Goal: Find specific fact

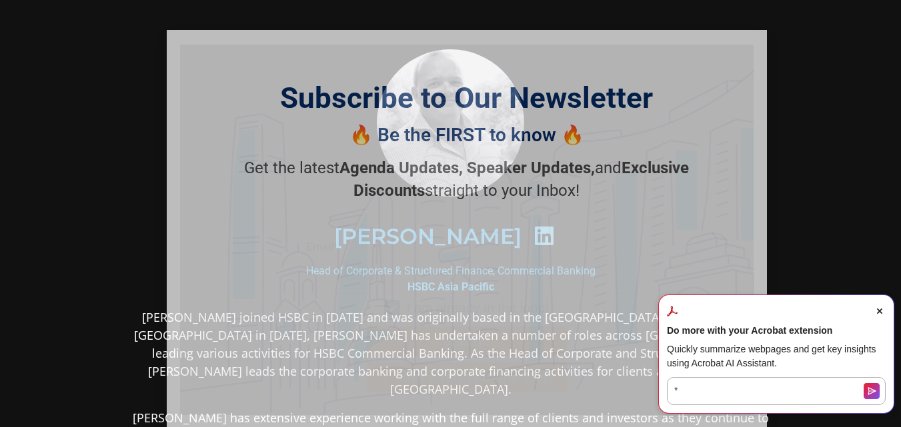
click at [747, 47] on icon "Close" at bounding box center [749, 47] width 12 height 12
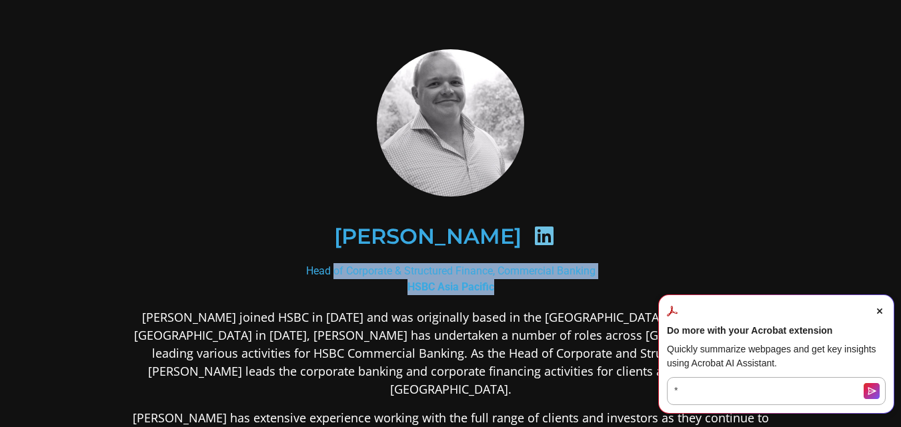
drag, startPoint x: 305, startPoint y: 273, endPoint x: 617, endPoint y: 289, distance: 312.4
click at [617, 289] on div "Head of Corporate & Structured Finance, Commercial Banking HSBC [GEOGRAPHIC_DAT…" at bounding box center [451, 279] width 648 height 32
copy div "Head of Corporate & Structured Finance, Commercial Banking HSBC [GEOGRAPHIC_DAT…"
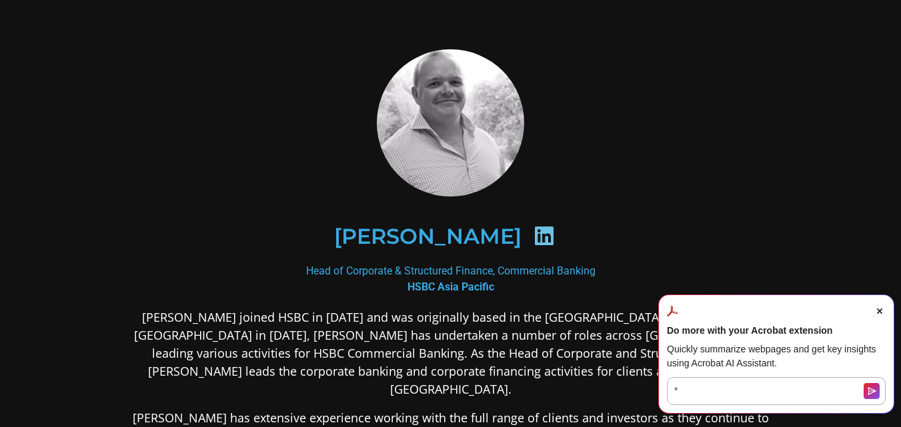
click at [249, 209] on div "[PERSON_NAME]" at bounding box center [450, 237] width 583 height 69
click at [533, 238] on icon at bounding box center [543, 235] width 21 height 21
click at [454, 267] on div "Head of Corporate & Structured Finance, Commercial Banking HSBC [GEOGRAPHIC_DAT…" at bounding box center [451, 279] width 648 height 32
click at [452, 237] on h2 "[PERSON_NAME]" at bounding box center [427, 236] width 187 height 21
click at [453, 237] on h2 "[PERSON_NAME]" at bounding box center [427, 236] width 187 height 21
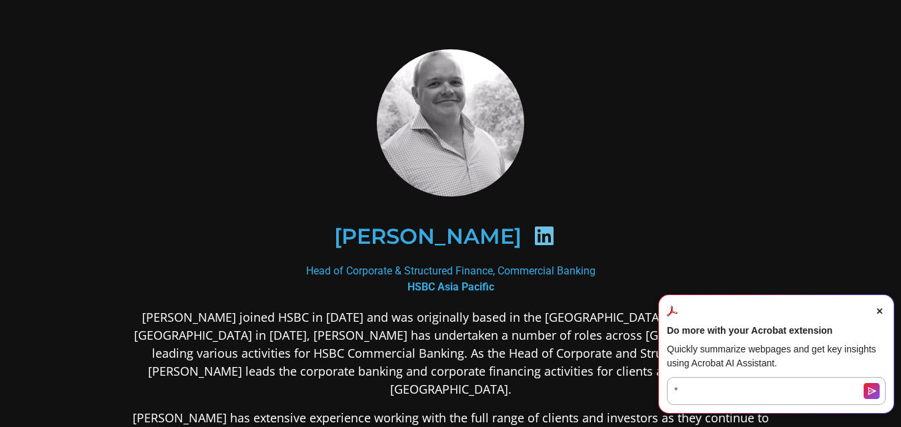
click at [533, 236] on icon at bounding box center [543, 235] width 21 height 21
click at [431, 281] on b "HSBC Asia Pacific" at bounding box center [450, 287] width 87 height 13
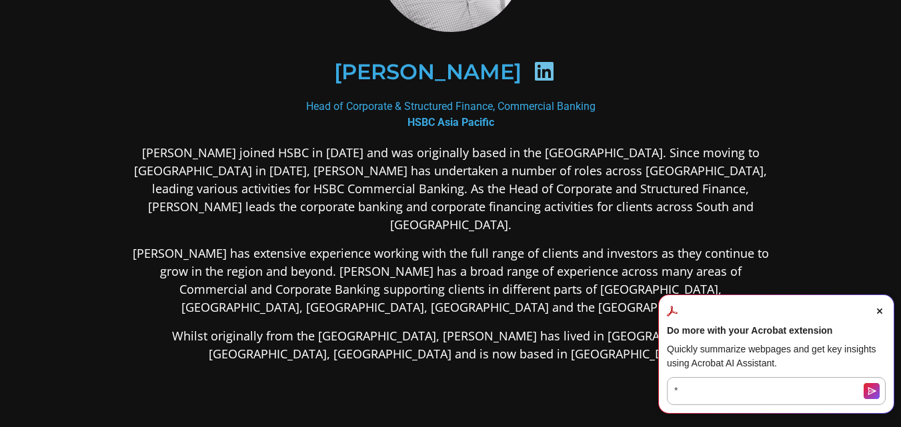
scroll to position [200, 0]
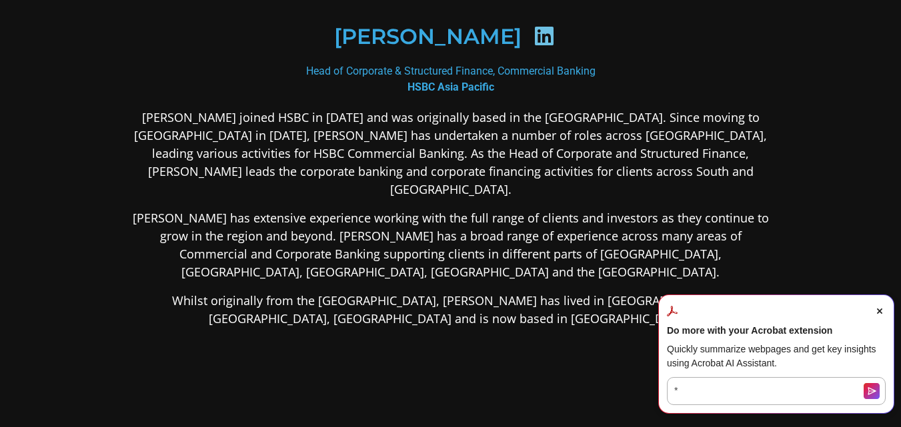
click at [431, 281] on div "[PERSON_NAME] joined HSBC in [DATE] and was originally based in the [GEOGRAPHIC…" at bounding box center [451, 324] width 648 height 430
click at [430, 292] on p "Whilst originally from the [GEOGRAPHIC_DATA], [PERSON_NAME] has lived in [GEOGR…" at bounding box center [451, 310] width 648 height 36
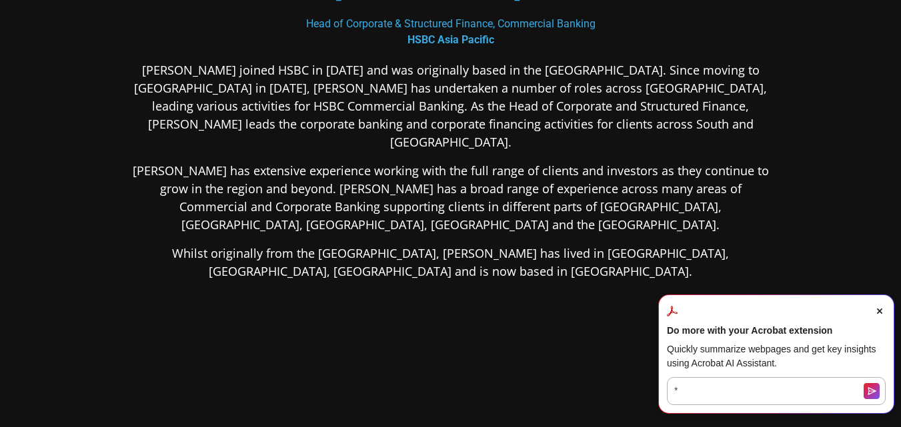
scroll to position [307, 0]
